Goal: Task Accomplishment & Management: Manage account settings

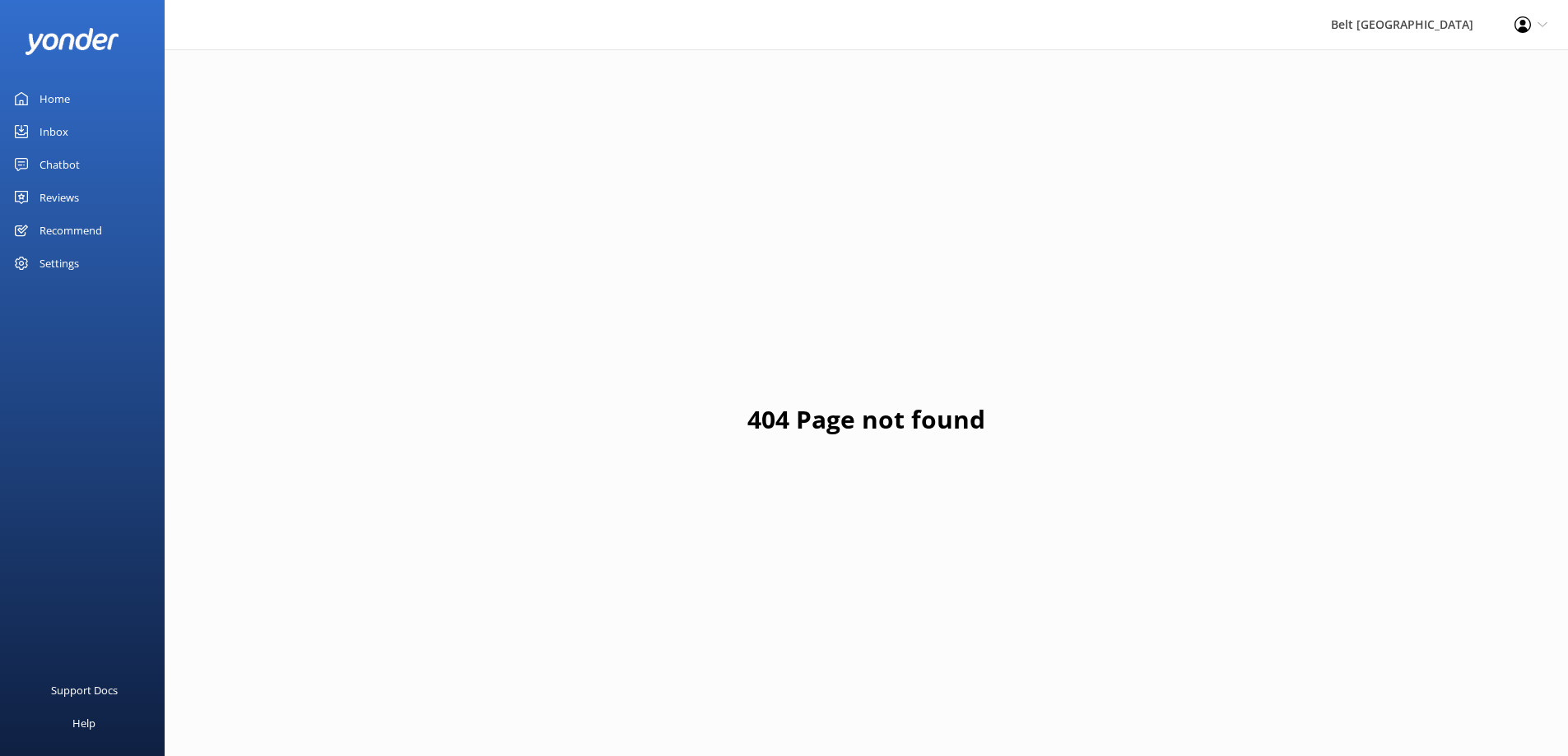
click at [68, 199] on div "Reviews" at bounding box center [59, 197] width 40 height 33
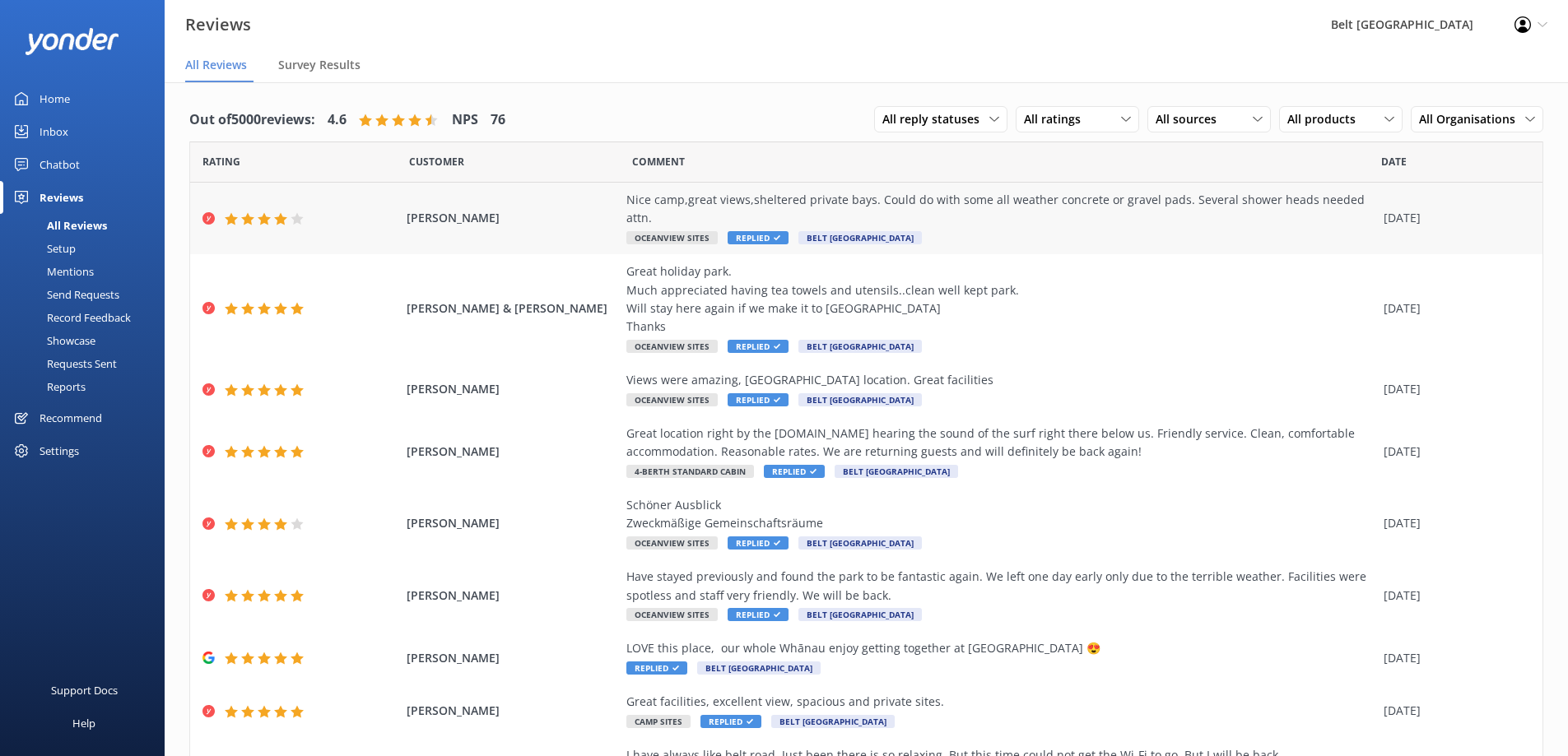
scroll to position [83, 0]
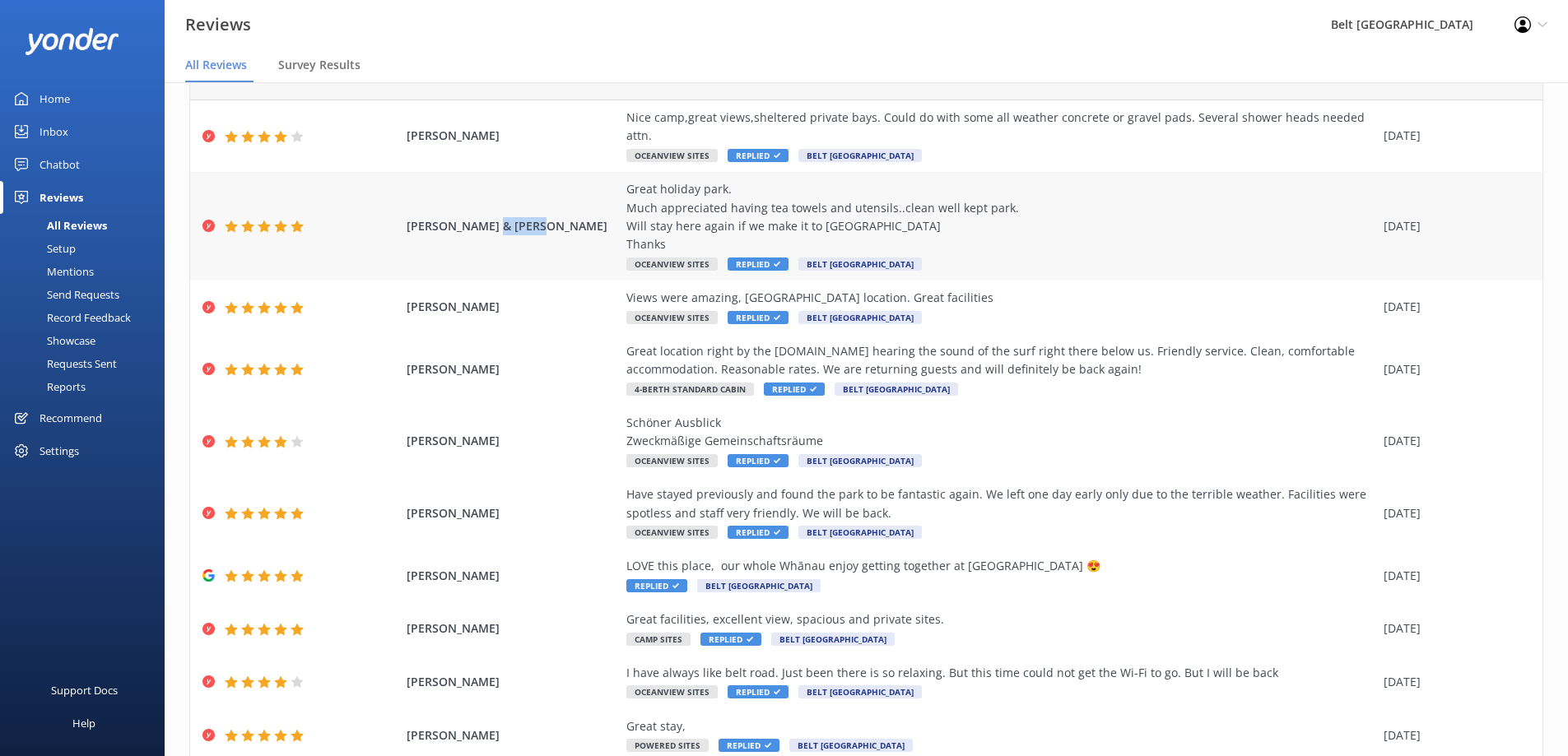
drag, startPoint x: 527, startPoint y: 208, endPoint x: 481, endPoint y: 216, distance: 46.7
click at [481, 217] on span "[PERSON_NAME] & [PERSON_NAME]" at bounding box center [512, 226] width 212 height 18
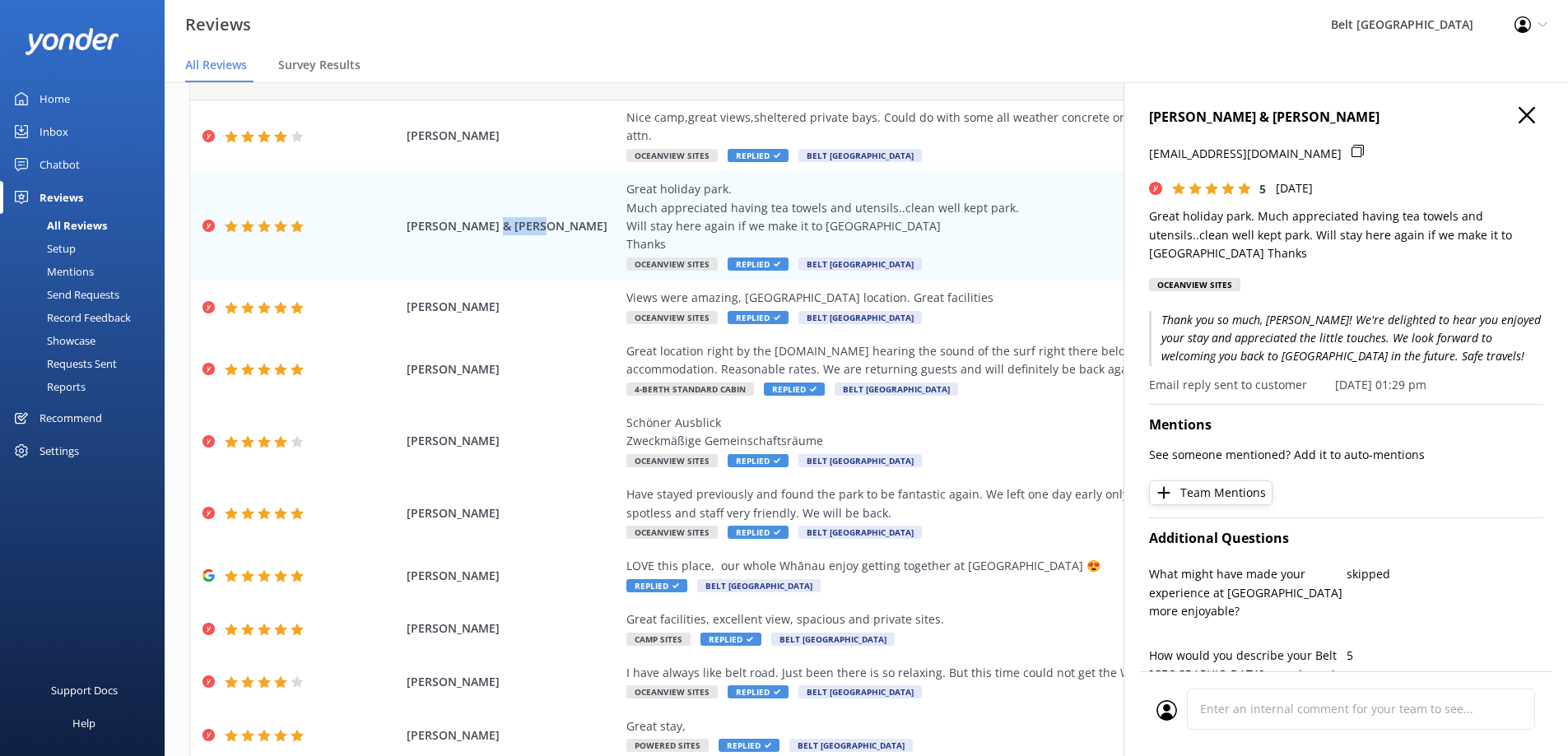
click at [1518, 116] on icon "button" at bounding box center [1526, 115] width 17 height 17
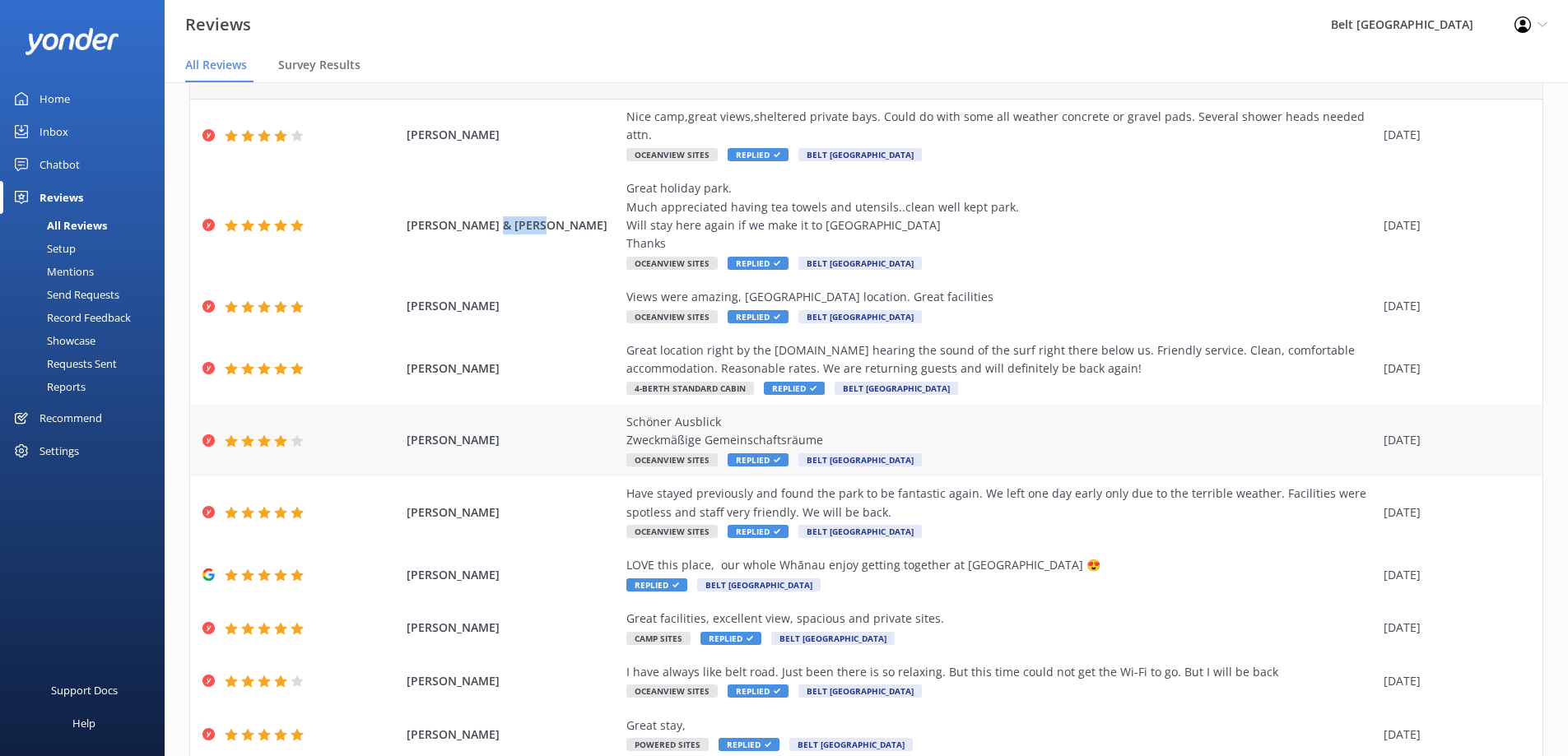
scroll to position [124, 0]
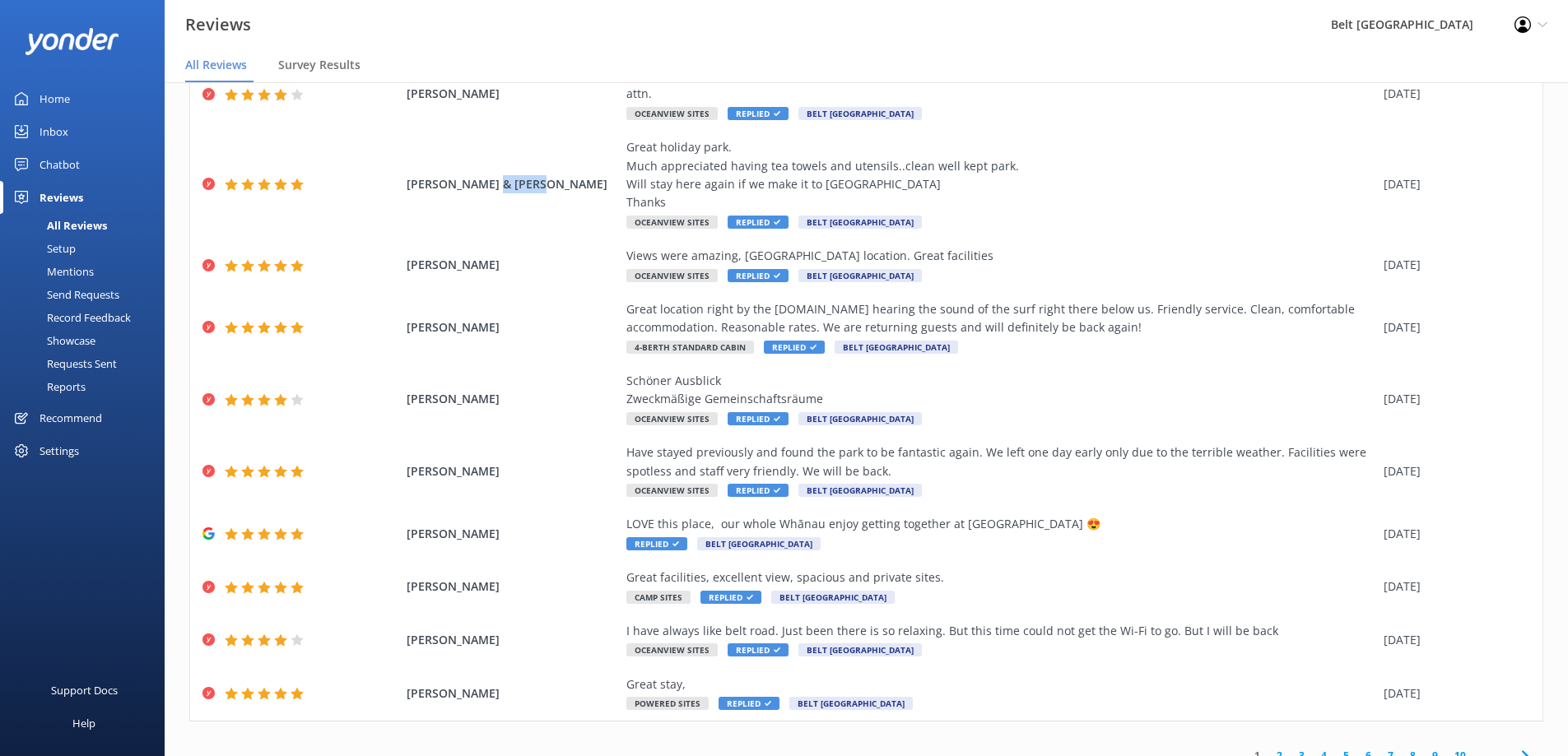
click at [1268, 748] on link "2" at bounding box center [1279, 756] width 22 height 16
